Goal: Task Accomplishment & Management: Manage account settings

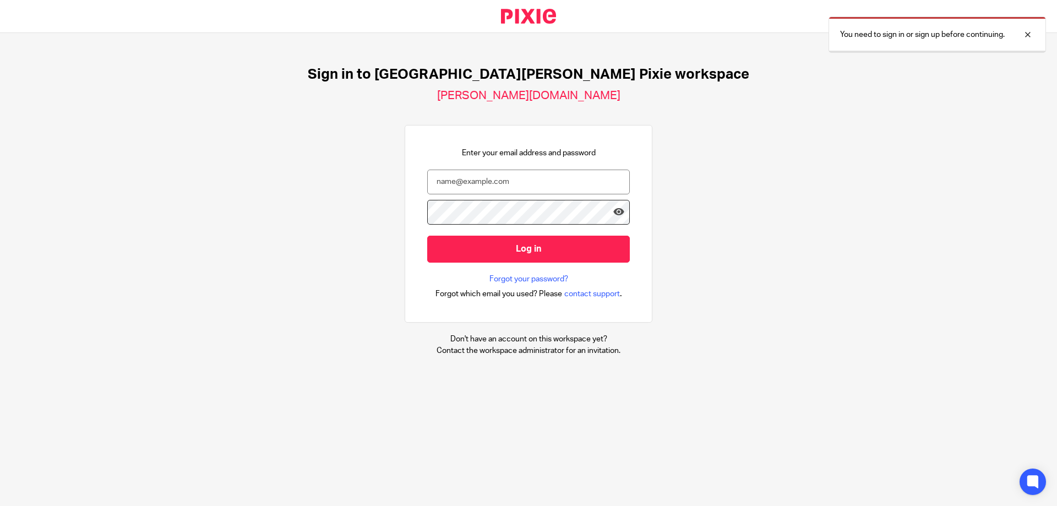
click at [476, 176] on input "email" at bounding box center [528, 182] width 203 height 25
click at [516, 180] on input "email" at bounding box center [528, 182] width 203 height 25
type input "andrew.grange@douglassgrange.co.uk"
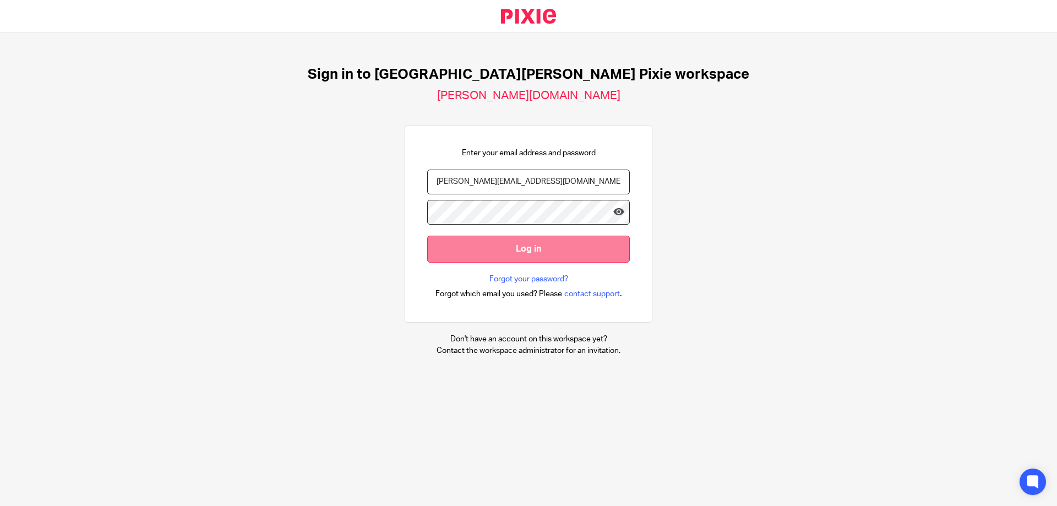
click at [528, 243] on input "Log in" at bounding box center [528, 249] width 203 height 27
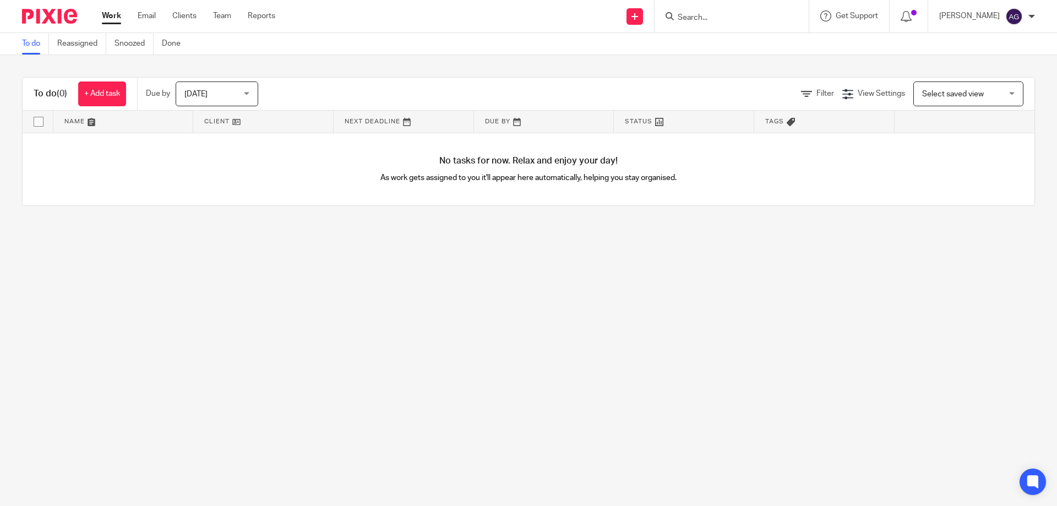
click at [703, 19] on input "Search" at bounding box center [726, 18] width 99 height 10
type input "prestag"
click at [716, 41] on link at bounding box center [781, 47] width 213 height 25
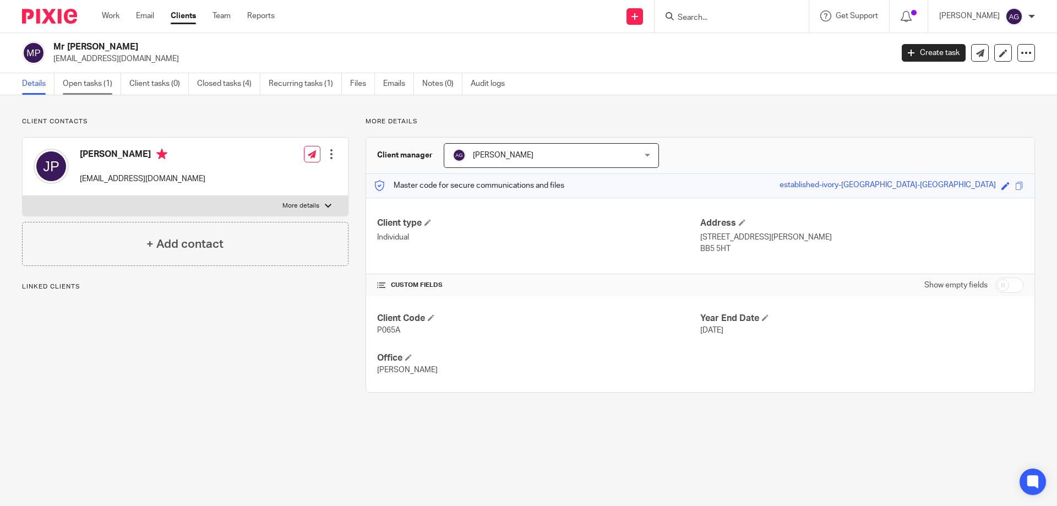
click at [96, 85] on link "Open tasks (1)" at bounding box center [92, 83] width 58 height 21
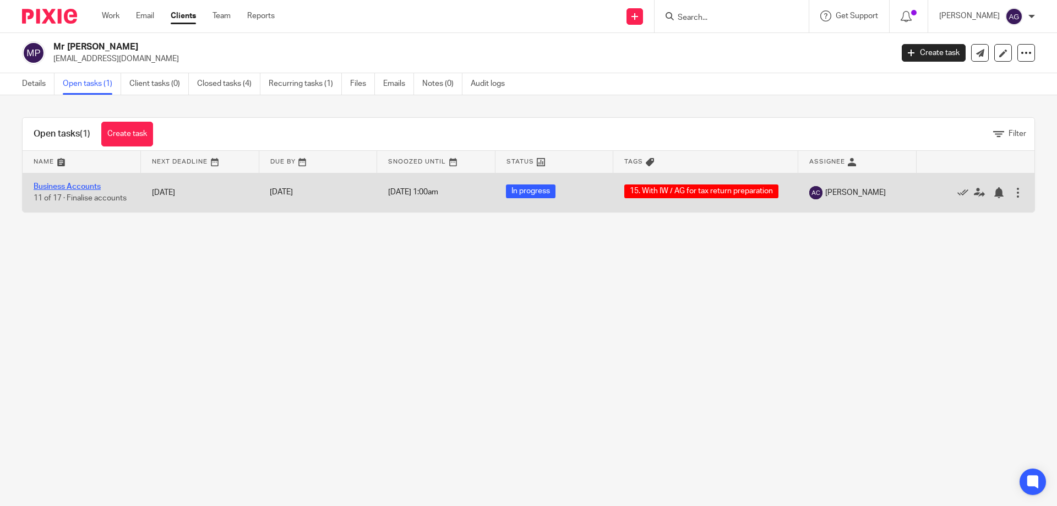
click at [56, 187] on link "Business Accounts" at bounding box center [67, 187] width 67 height 8
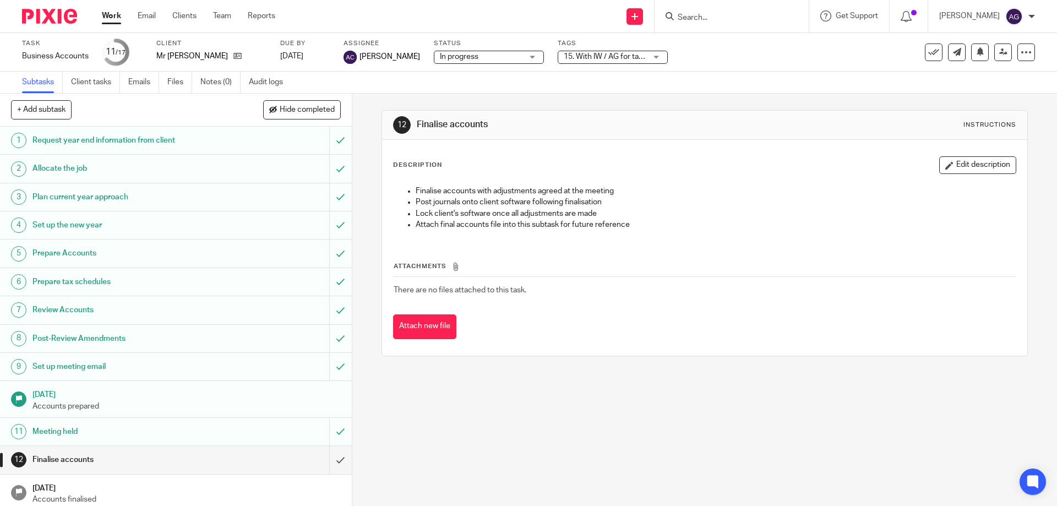
click at [607, 57] on span "15. With IW / AG for tax return preparation" at bounding box center [635, 57] width 143 height 8
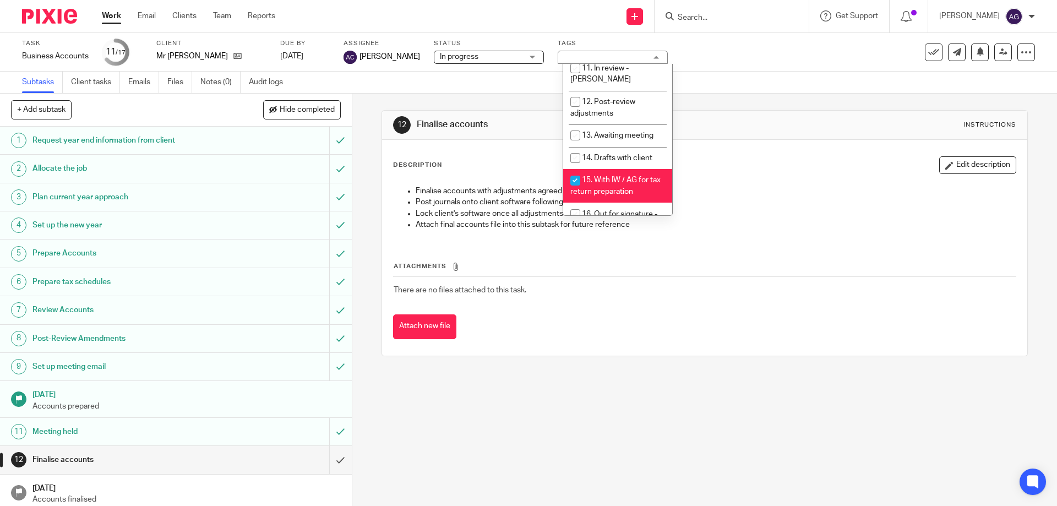
click at [612, 169] on li "15. With IW / AG for tax return preparation" at bounding box center [617, 186] width 109 height 34
checkbox input "false"
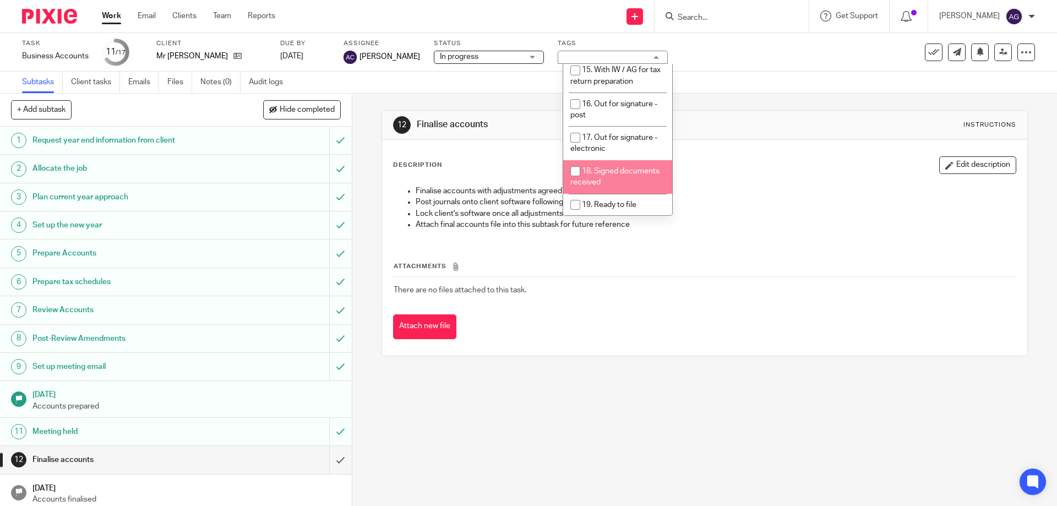
click at [590, 160] on li "18. Signed documents received" at bounding box center [617, 177] width 109 height 34
checkbox input "true"
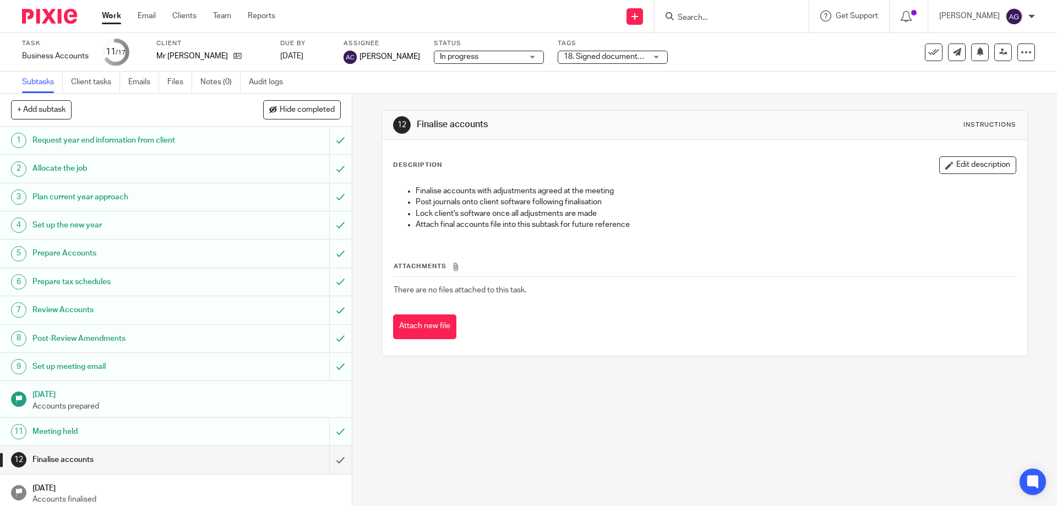
click at [757, 86] on div "Subtasks Client tasks Emails Files Notes (0) Audit logs" at bounding box center [528, 83] width 1057 height 22
click at [756, 81] on div "Subtasks Client tasks Emails Files Notes (0) Audit logs" at bounding box center [528, 83] width 1057 height 22
